Goal: Check status: Check status

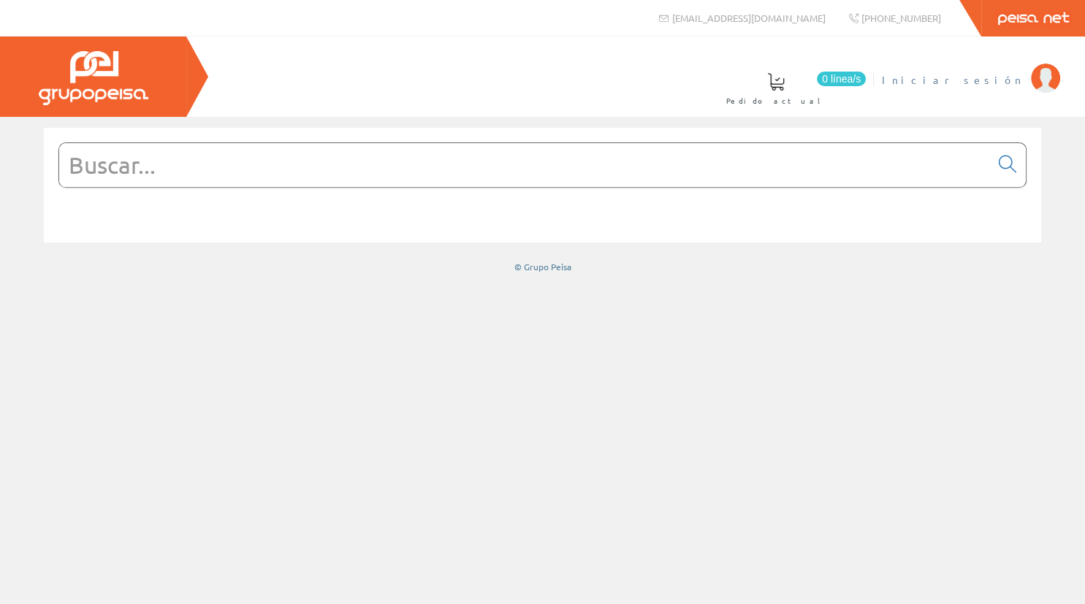
click at [997, 90] on li "Iniciar sesión" at bounding box center [970, 89] width 185 height 56
click at [997, 88] on li "Iniciar sesión" at bounding box center [970, 89] width 185 height 56
click at [997, 86] on span "Iniciar sesión" at bounding box center [952, 79] width 142 height 15
click at [963, 74] on span "[PERSON_NAME] Fabregat" at bounding box center [957, 79] width 134 height 15
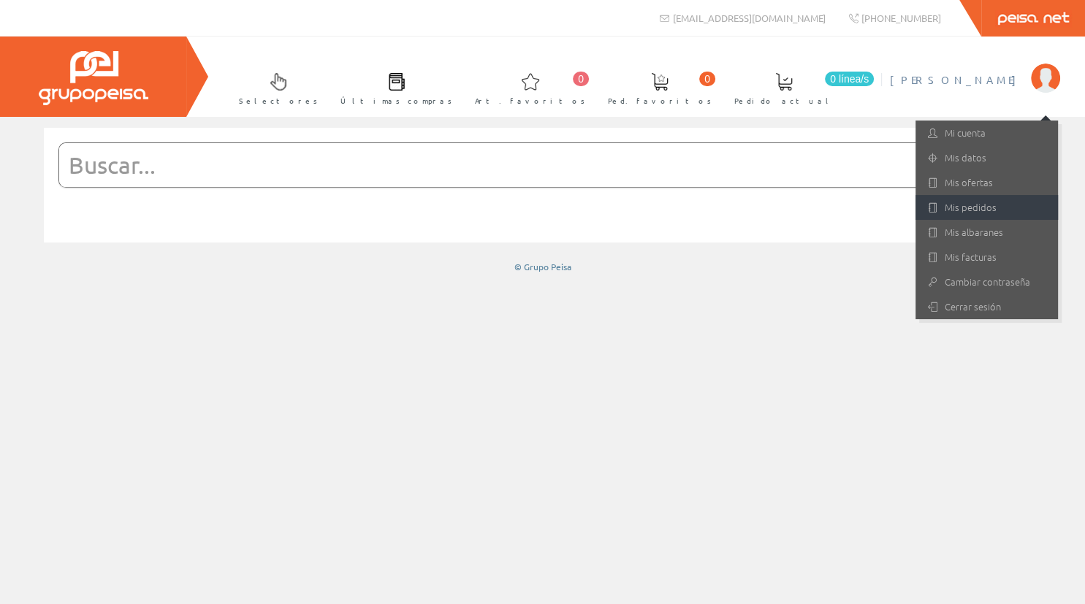
click at [980, 214] on link "Mis pedidos" at bounding box center [986, 207] width 142 height 25
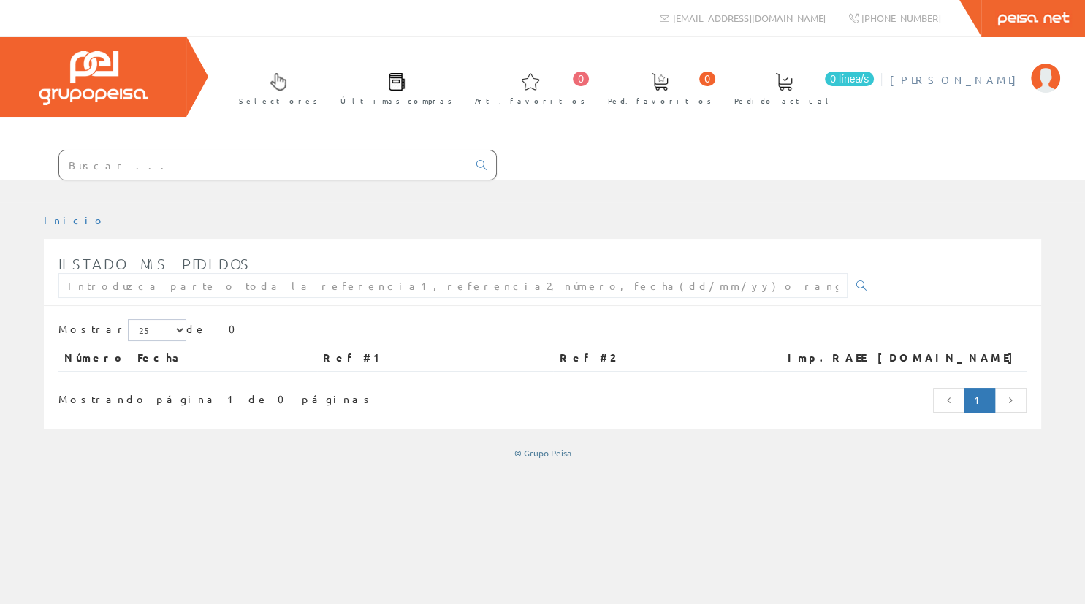
click at [963, 83] on span "[PERSON_NAME] Fabregat" at bounding box center [957, 79] width 134 height 15
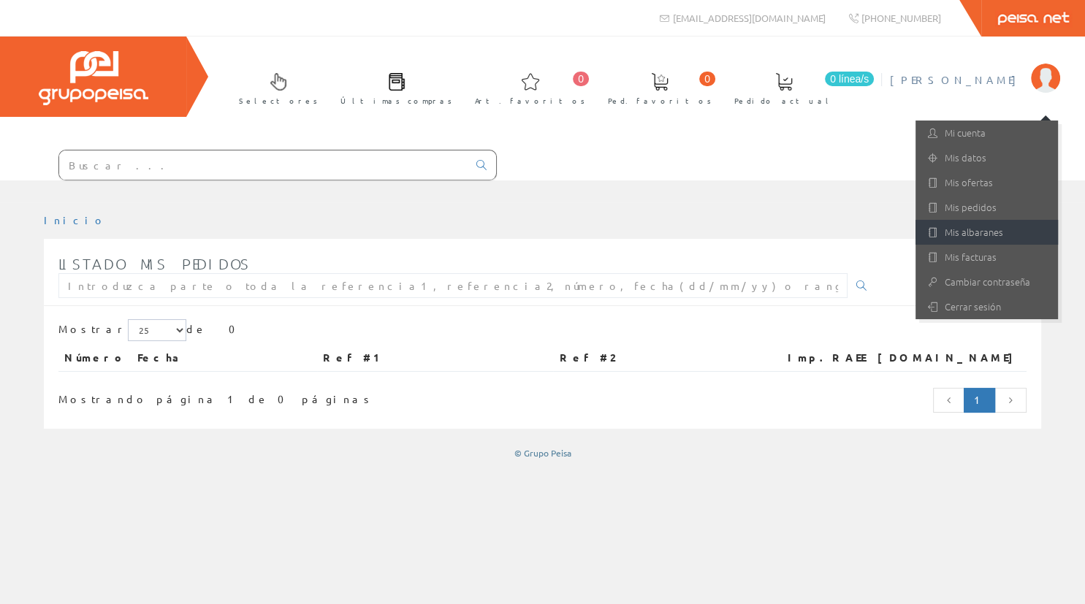
click at [975, 229] on link "Mis albaranes" at bounding box center [986, 232] width 142 height 25
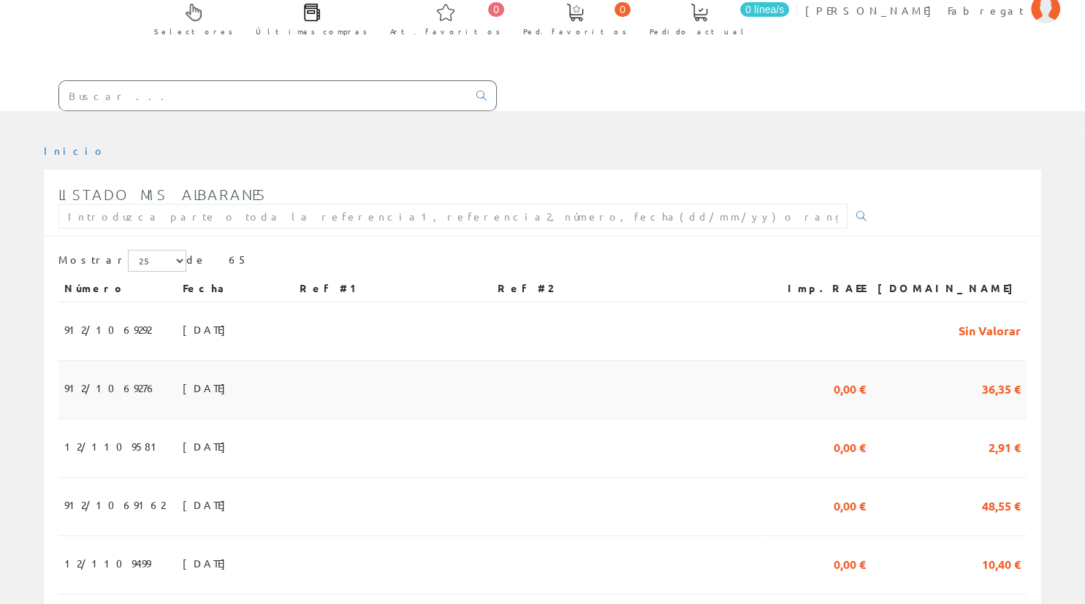
scroll to position [154, 0]
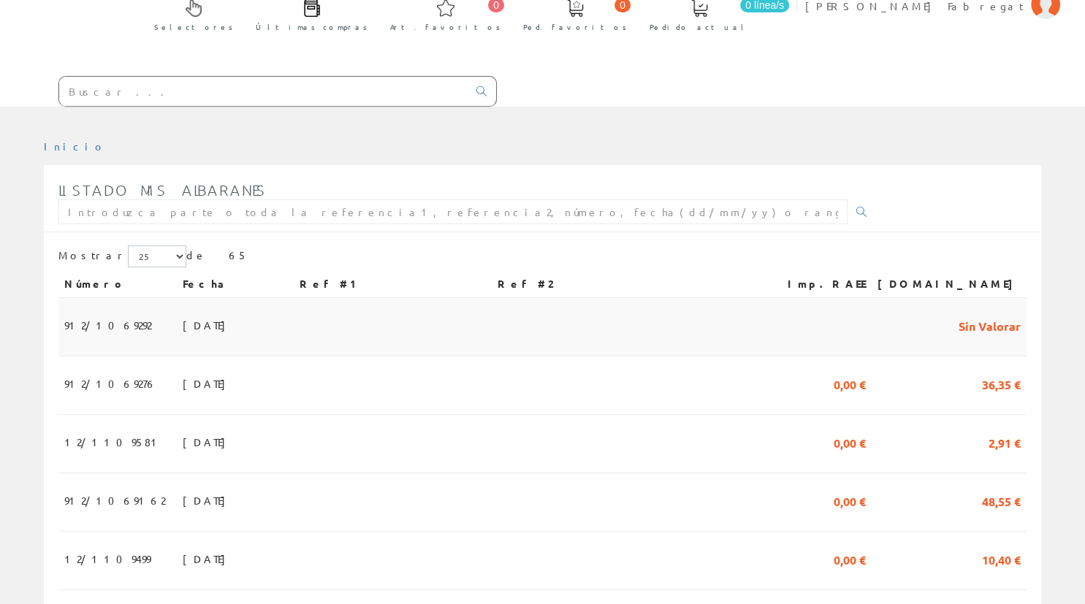
click at [183, 313] on span "[DATE]" at bounding box center [208, 325] width 50 height 25
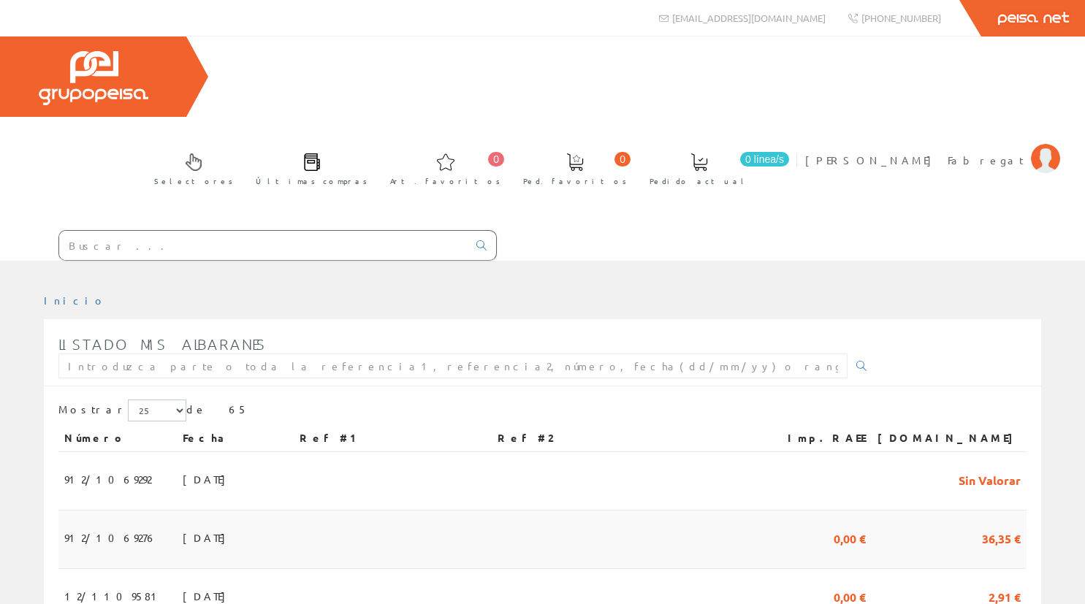
scroll to position [154, 0]
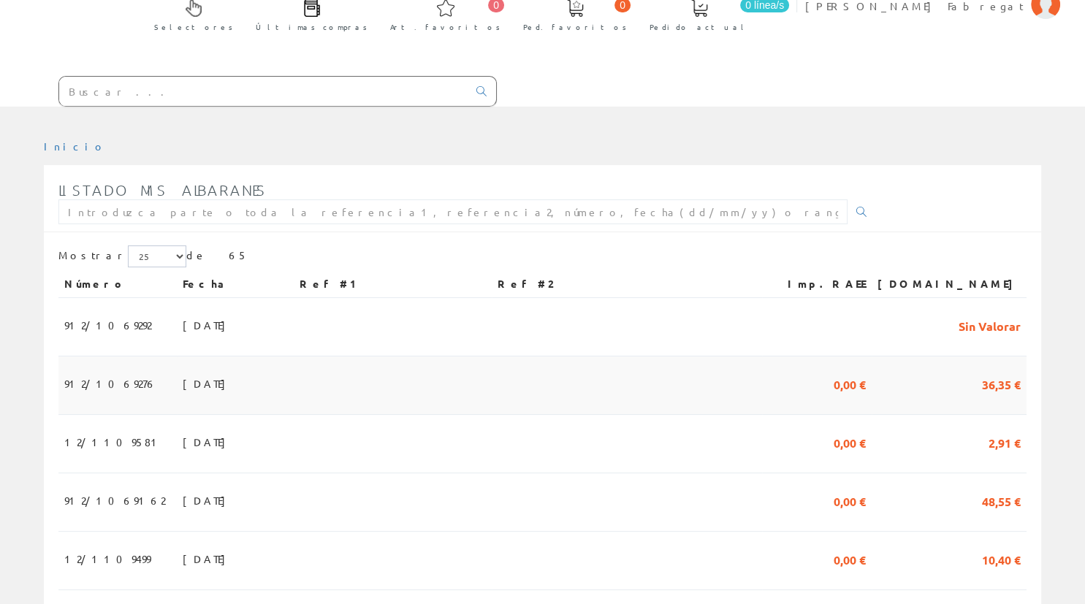
click at [250, 356] on td "[DATE]" at bounding box center [235, 385] width 117 height 58
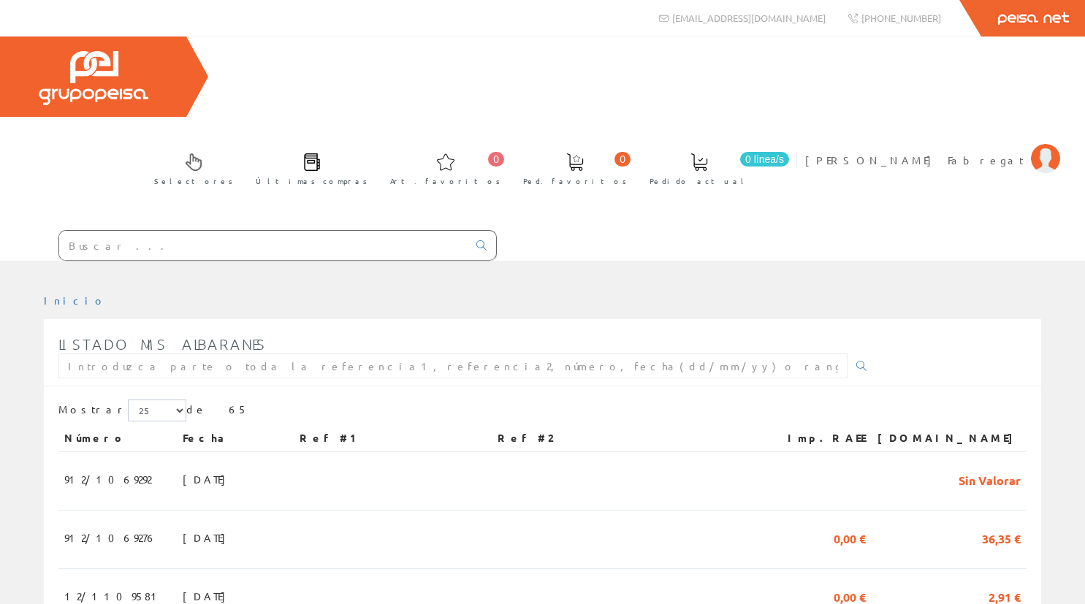
scroll to position [154, 0]
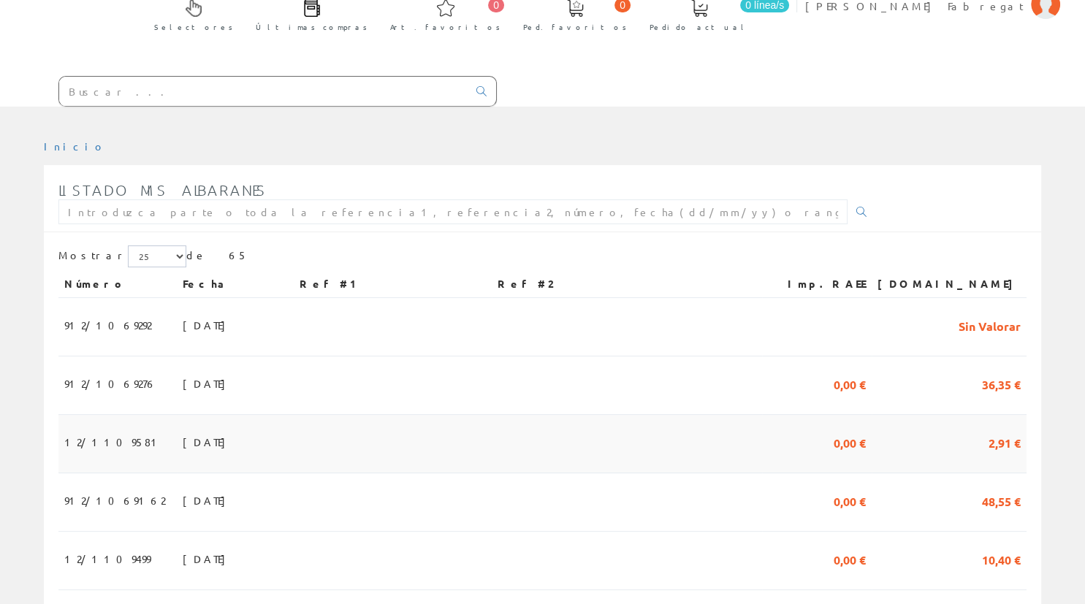
click at [383, 415] on td at bounding box center [393, 444] width 198 height 58
